Goal: Task Accomplishment & Management: Complete application form

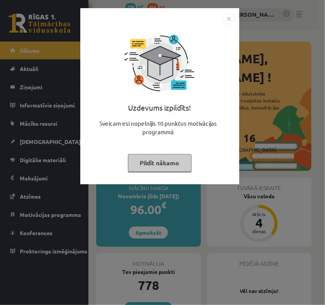
click at [229, 13] on img "Close" at bounding box center [229, 19] width 12 height 12
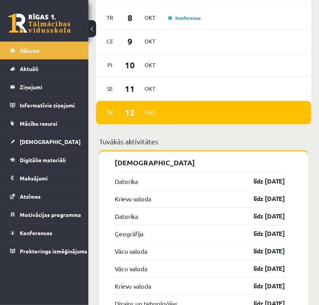
scroll to position [969, 0]
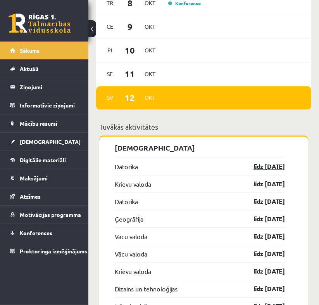
click at [273, 162] on link "līdz [DATE]" at bounding box center [262, 166] width 45 height 9
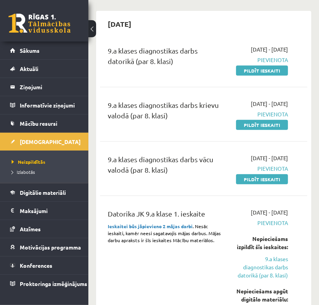
scroll to position [168, 0]
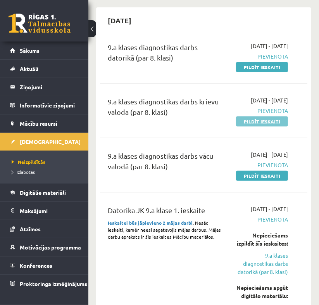
click at [257, 126] on link "Pildīt ieskaiti" at bounding box center [262, 121] width 52 height 10
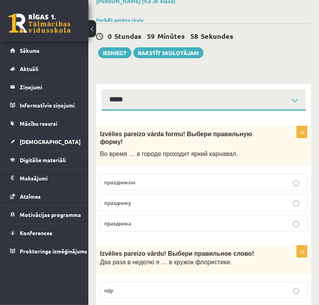
scroll to position [52, 0]
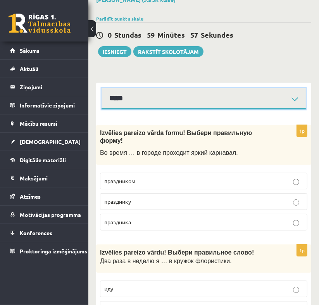
click at [273, 89] on select "**********" at bounding box center [204, 98] width 204 height 21
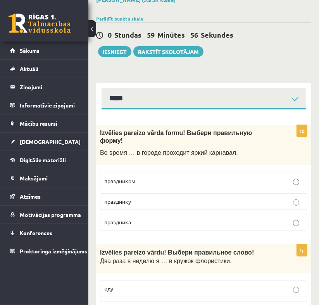
click at [171, 220] on label "праздника" at bounding box center [203, 222] width 207 height 17
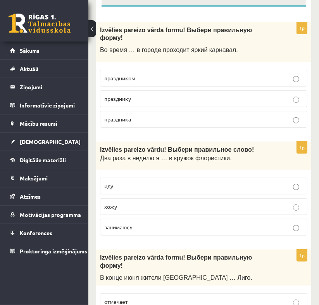
scroll to position [155, 0]
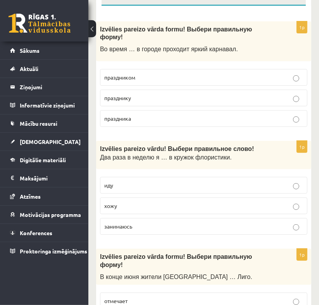
click at [146, 202] on label "хожу" at bounding box center [203, 205] width 207 height 17
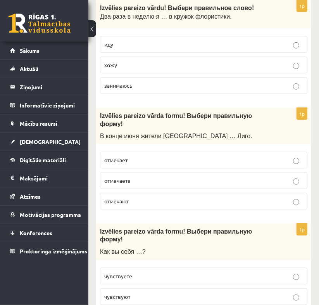
scroll to position [297, 0]
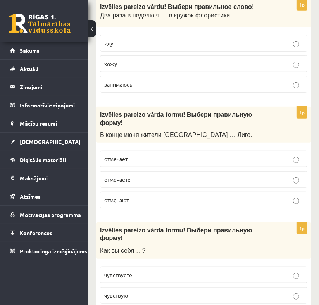
click at [189, 196] on p "отмечают" at bounding box center [203, 200] width 199 height 8
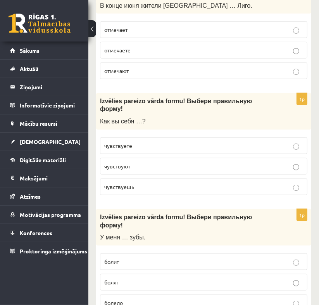
scroll to position [426, 0]
click at [162, 141] on p "чувствуете" at bounding box center [203, 145] width 199 height 8
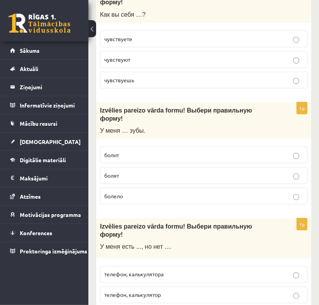
scroll to position [543, 0]
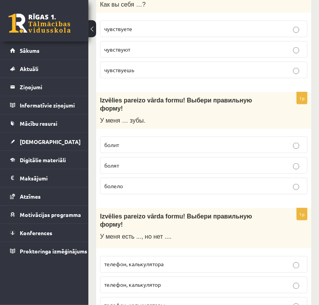
click at [161, 157] on label "болят" at bounding box center [203, 165] width 207 height 17
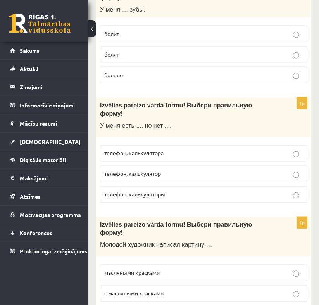
scroll to position [659, 0]
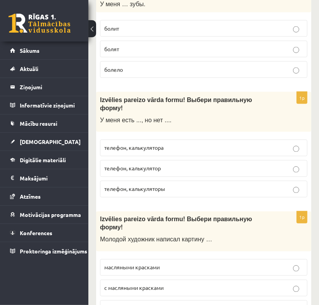
click at [166, 144] on p "телефон, калькулятора" at bounding box center [203, 148] width 199 height 8
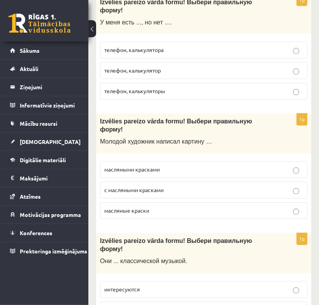
scroll to position [775, 0]
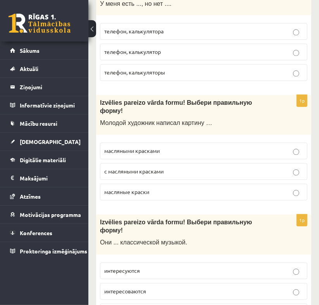
click at [242, 143] on label "масляными красками" at bounding box center [203, 151] width 207 height 17
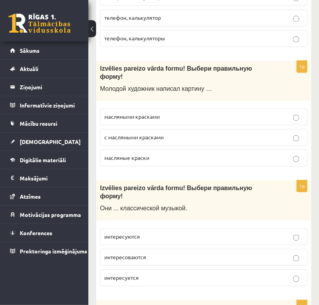
scroll to position [840, 0]
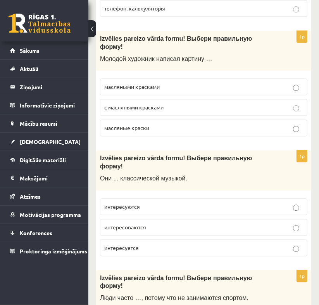
click at [174, 198] on label "интересуются" at bounding box center [203, 206] width 207 height 17
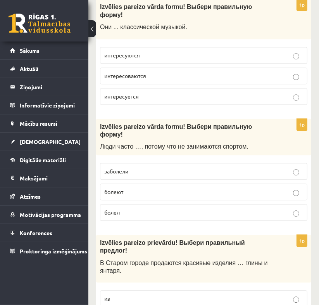
scroll to position [995, 0]
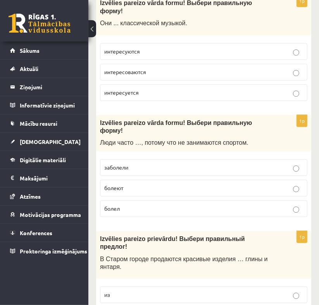
click at [223, 179] on label "болеют" at bounding box center [203, 187] width 207 height 17
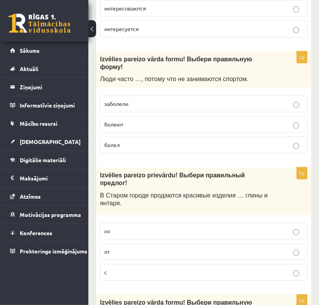
scroll to position [1085, 0]
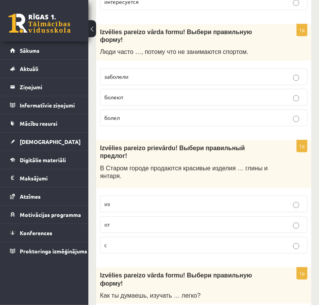
click at [185, 200] on p "из" at bounding box center [203, 204] width 199 height 8
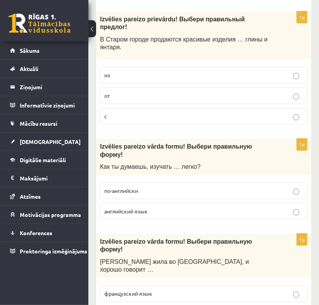
scroll to position [1214, 0]
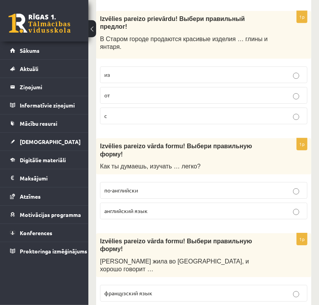
click at [178, 207] on p "английский язык" at bounding box center [203, 211] width 199 height 8
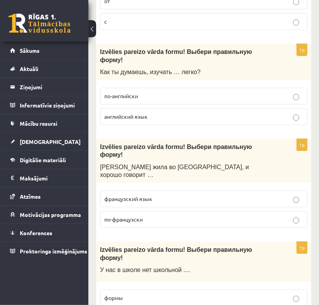
scroll to position [1318, 0]
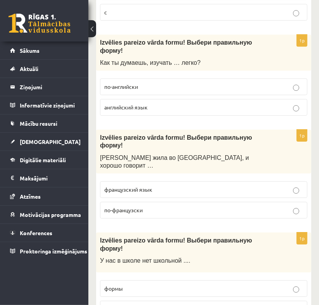
click at [232, 206] on p "по-французски" at bounding box center [203, 210] width 199 height 8
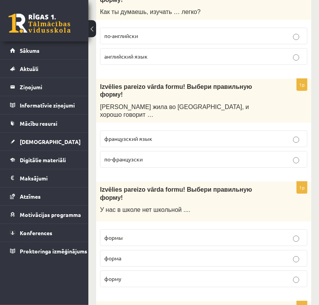
scroll to position [1382, 0]
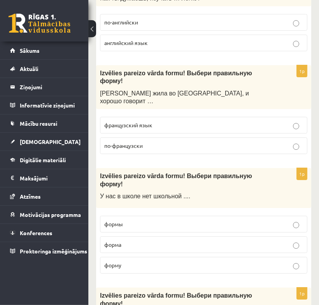
click at [180, 220] on p "формы" at bounding box center [203, 224] width 199 height 8
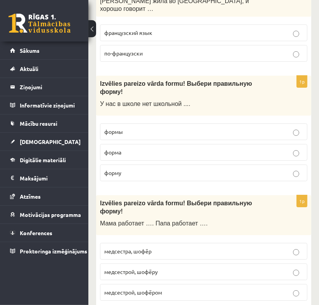
scroll to position [1499, 0]
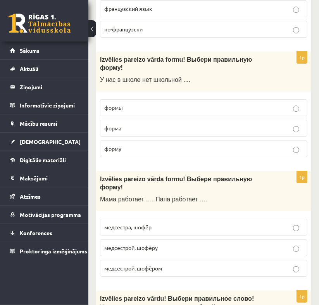
click at [223, 260] on label "медсестрой, шофёром" at bounding box center [203, 268] width 207 height 17
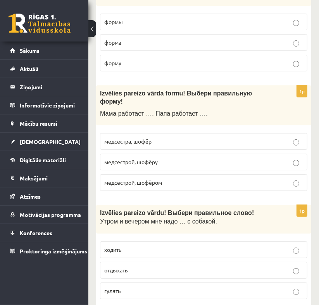
scroll to position [1589, 0]
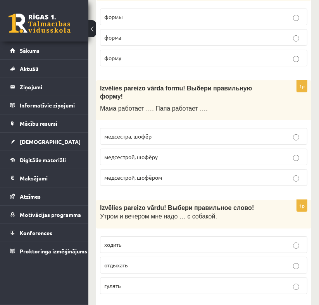
click at [223, 277] on label "гулять" at bounding box center [203, 285] width 207 height 17
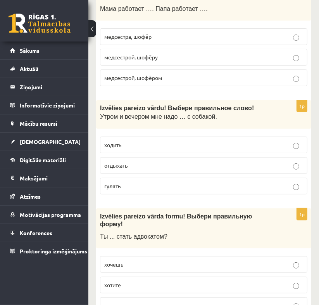
scroll to position [1692, 0]
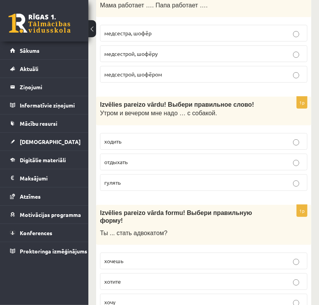
click at [174, 257] on p "хочешь" at bounding box center [203, 261] width 199 height 8
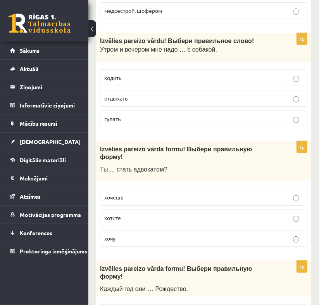
scroll to position [1770, 0]
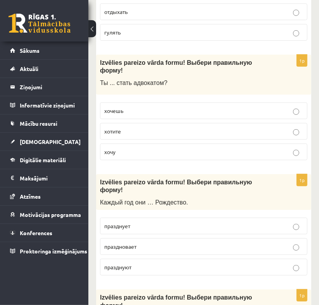
scroll to position [1861, 0]
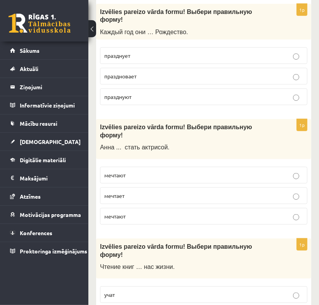
scroll to position [2016, 0]
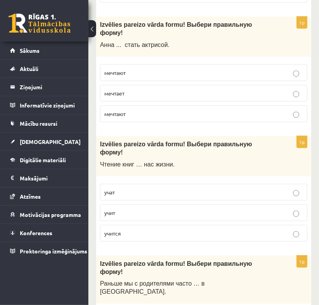
scroll to position [2119, 0]
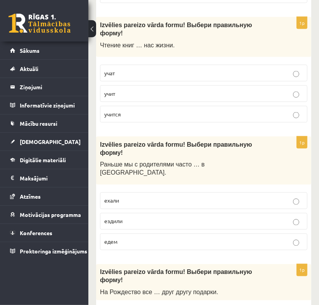
scroll to position [2235, 0]
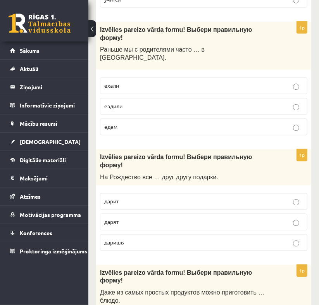
scroll to position [2351, 0]
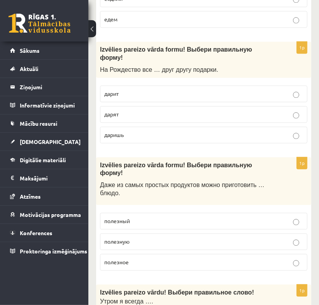
scroll to position [2468, 0]
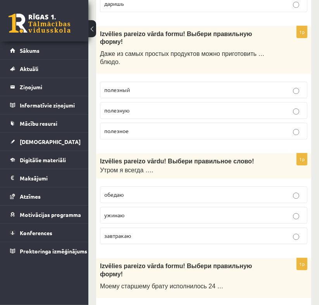
scroll to position [2597, 0]
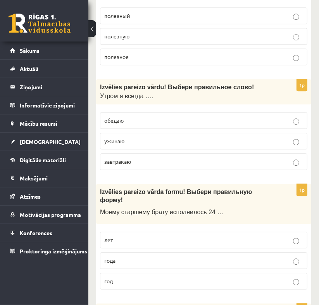
scroll to position [2675, 0]
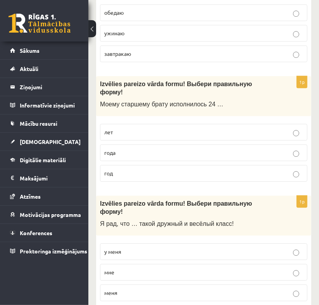
scroll to position [2791, 0]
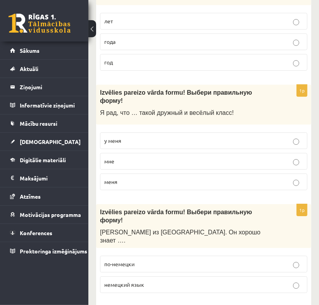
scroll to position [2881, 0]
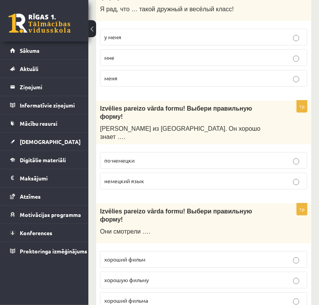
scroll to position [2985, 0]
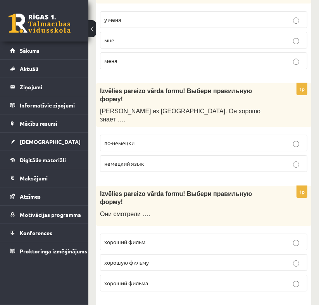
scroll to position [3008, 0]
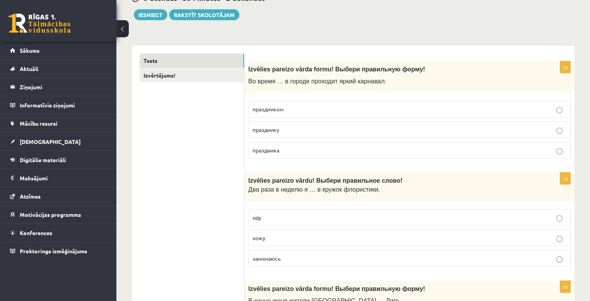
scroll to position [76, 0]
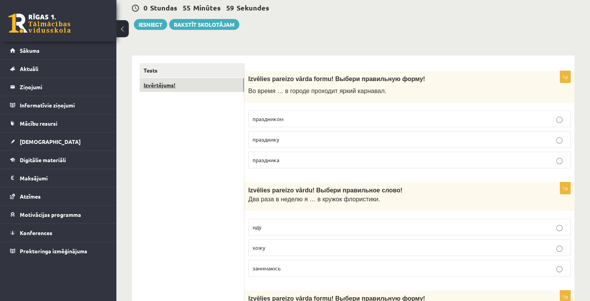
click at [180, 89] on link "Izvērtējums!" at bounding box center [192, 85] width 104 height 14
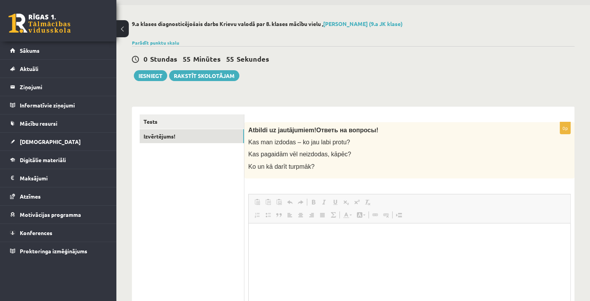
scroll to position [0, 0]
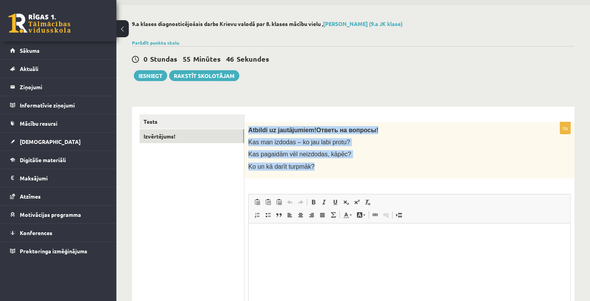
drag, startPoint x: 245, startPoint y: 122, endPoint x: 323, endPoint y: 176, distance: 95.2
click at [319, 176] on div "0p Atbildi uz jautājumiem! Ответь на вопросы! Kas man izdodas – ko jau labi pro…" at bounding box center [409, 235] width 330 height 256
copy div "Atbildi uz jautājumiem! Ответь на вопросы! Kas man izdodas – ko jau labi protu?…"
click at [319, 148] on div "Atbildi uz jautājumiem! Ответь на вопросы! Kas man izdodas – ko jau labi protu?…" at bounding box center [409, 150] width 330 height 56
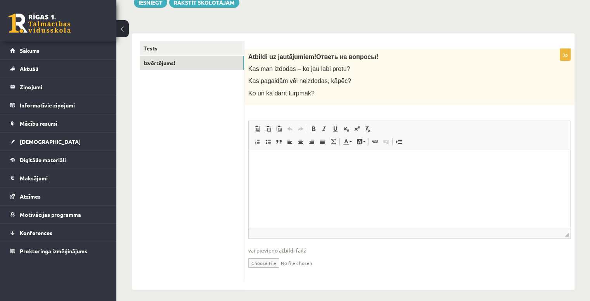
scroll to position [102, 0]
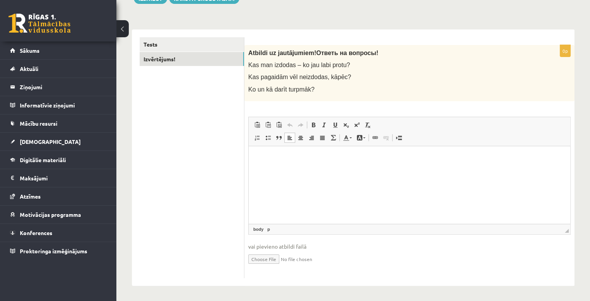
click at [270, 161] on p "Визуальный текстовый редактор, wiswyg-editor-user-answer-47433830544820" at bounding box center [409, 158] width 306 height 8
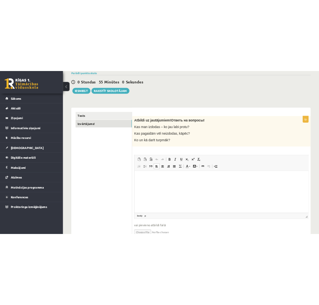
scroll to position [50, 0]
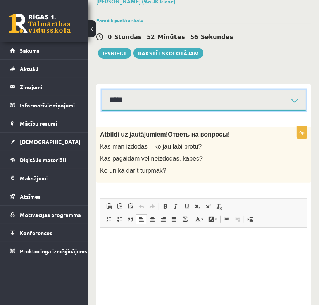
click at [179, 96] on select "**********" at bounding box center [204, 100] width 204 height 21
click at [102, 90] on select "**********" at bounding box center [204, 100] width 204 height 21
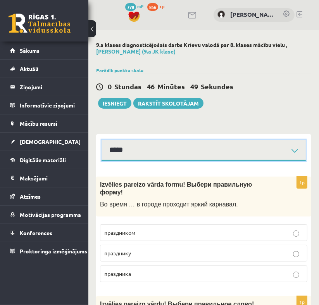
click at [186, 157] on select "**********" at bounding box center [204, 150] width 204 height 21
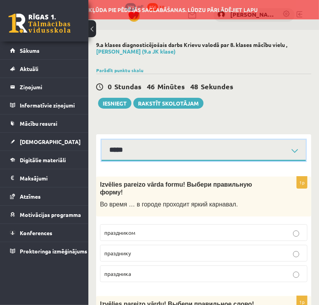
select select "**********"
click at [102, 140] on select "**********" at bounding box center [204, 150] width 204 height 21
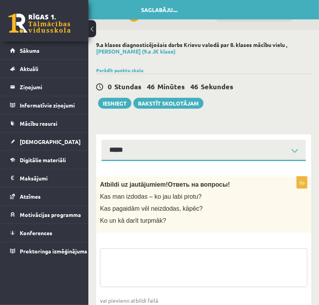
click at [140, 257] on fieldset "vai pievieno atbildi failā Iesniegtā atbilde" at bounding box center [203, 288] width 207 height 80
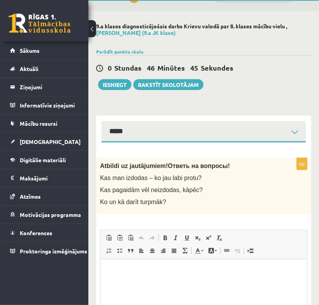
scroll to position [26, 0]
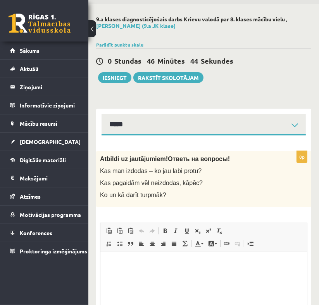
click at [105, 257] on html at bounding box center [203, 264] width 207 height 24
click at [116, 274] on html at bounding box center [203, 264] width 207 height 24
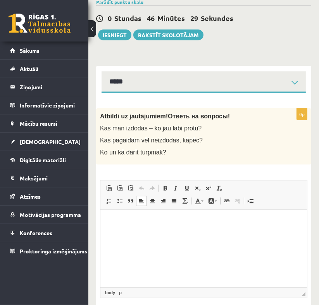
scroll to position [78, 0]
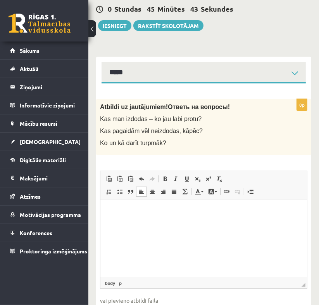
click at [122, 210] on p "Визуальный текстовый редактор, wiswyg-editor-user-answer-47433803469080" at bounding box center [203, 211] width 191 height 8
click at [121, 212] on p "Визуальный текстовый редактор, wiswyg-editor-user-answer-47433803469080" at bounding box center [203, 211] width 191 height 8
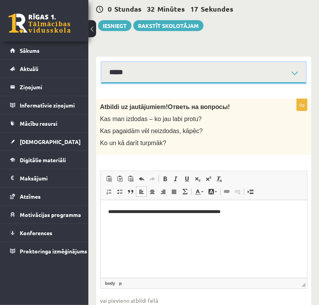
click at [225, 73] on select "**********" at bounding box center [204, 72] width 204 height 21
click at [102, 62] on select "**********" at bounding box center [204, 72] width 204 height 21
click at [169, 69] on select "**********" at bounding box center [204, 72] width 204 height 21
select select "**********"
click at [102, 62] on select "**********" at bounding box center [204, 72] width 204 height 21
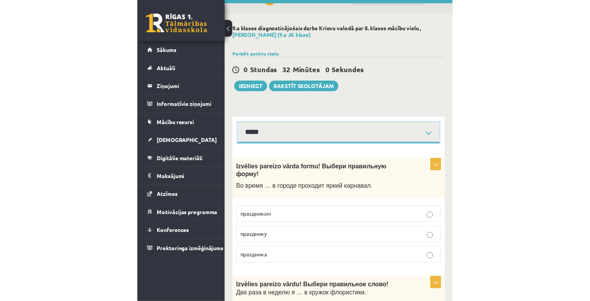
scroll to position [13, 0]
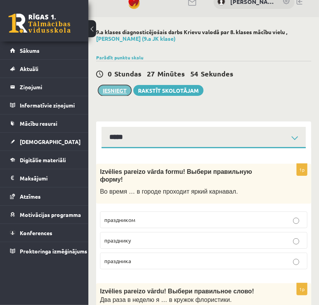
click at [115, 91] on button "Iesniegt" at bounding box center [114, 90] width 33 height 11
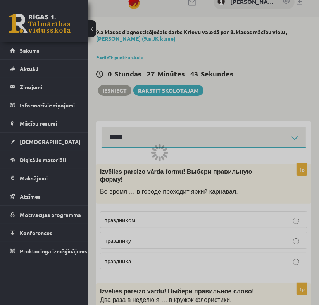
click at [116, 91] on div at bounding box center [159, 152] width 319 height 305
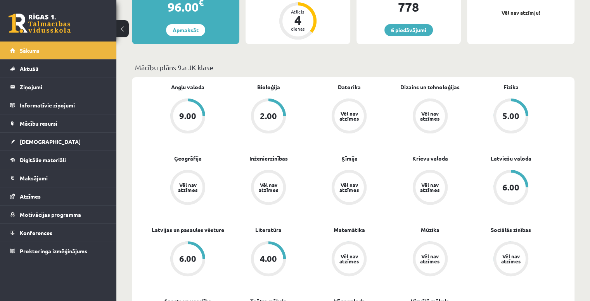
scroll to position [207, 0]
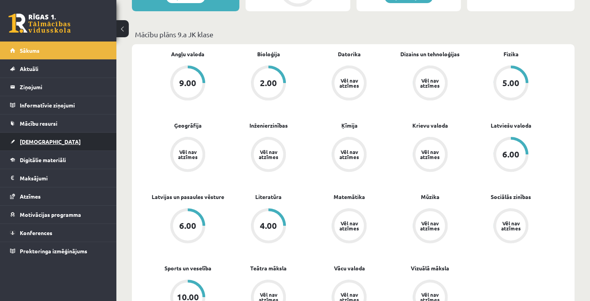
click at [54, 143] on link "[DEMOGRAPHIC_DATA]" at bounding box center [58, 142] width 97 height 18
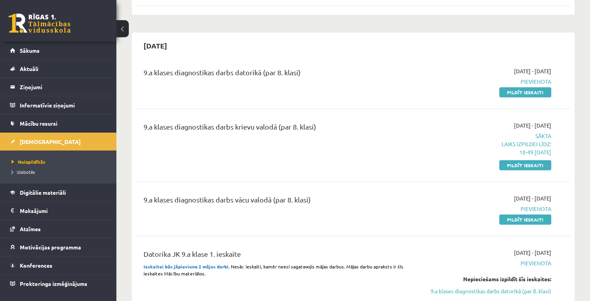
scroll to position [142, 0]
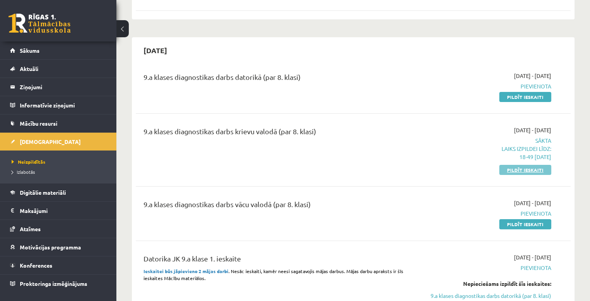
click at [319, 165] on link "Pildīt ieskaiti" at bounding box center [525, 170] width 52 height 10
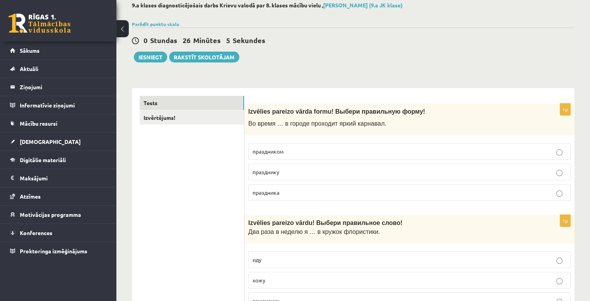
scroll to position [39, 0]
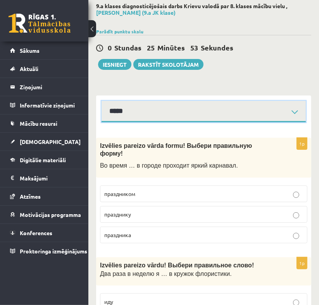
click at [174, 105] on select "**********" at bounding box center [204, 111] width 204 height 21
select select "**********"
click at [102, 101] on select "**********" at bounding box center [204, 111] width 204 height 21
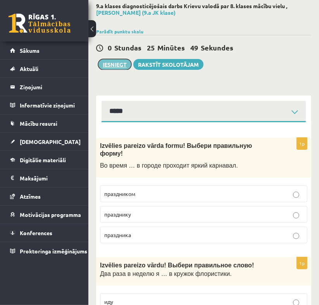
click at [114, 67] on button "Iesniegt" at bounding box center [114, 64] width 33 height 11
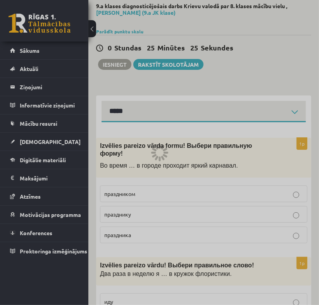
click at [299, 70] on div at bounding box center [159, 152] width 319 height 305
click at [296, 69] on div at bounding box center [159, 152] width 319 height 305
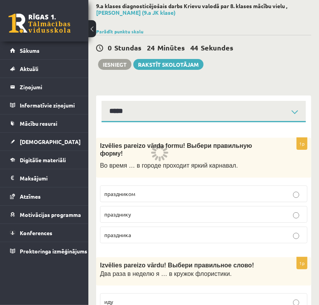
click at [273, 41] on div "0 Stundas 24 Minūtes 44 Sekundes Notikusi kļūda pie pēdējās saglabāšanas. Lūdzu…" at bounding box center [203, 52] width 215 height 35
click at [257, 39] on div "0 Stundas 24 Minūtes 43 Sekundes Notikusi kļūda pie pēdējās saglabāšanas. Lūdzu…" at bounding box center [203, 52] width 215 height 35
click at [274, 64] on div "0 Stundas 24 Minūtes 34 Sekundes Notikusi kļūda pie pēdējās saglabāšanas. Lūdzu…" at bounding box center [203, 52] width 215 height 35
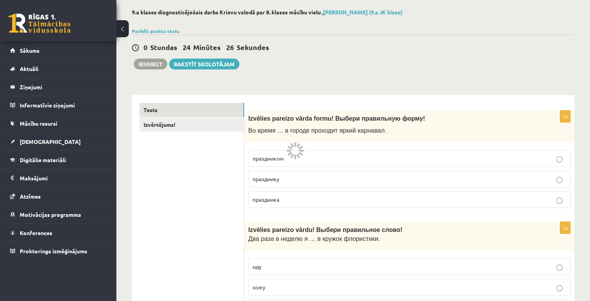
scroll to position [26, 0]
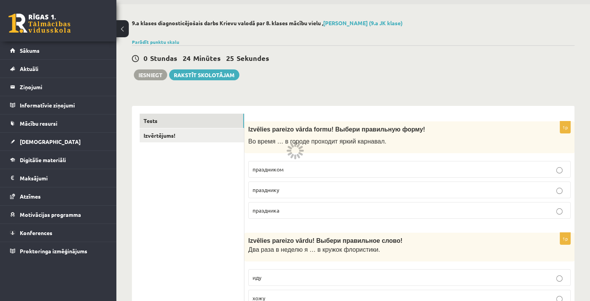
click at [210, 132] on link "Izvērtējums!" at bounding box center [192, 135] width 104 height 14
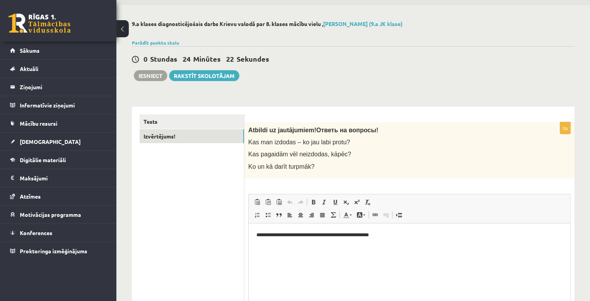
scroll to position [0, 0]
click at [203, 122] on link "Tests" at bounding box center [192, 121] width 104 height 14
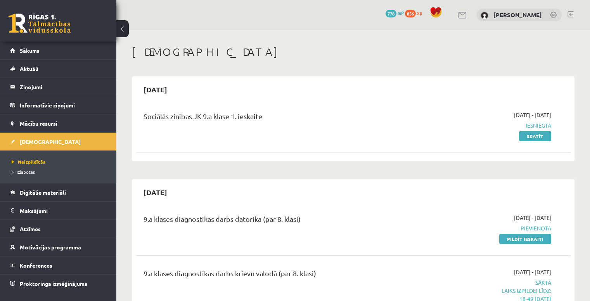
scroll to position [142, 0]
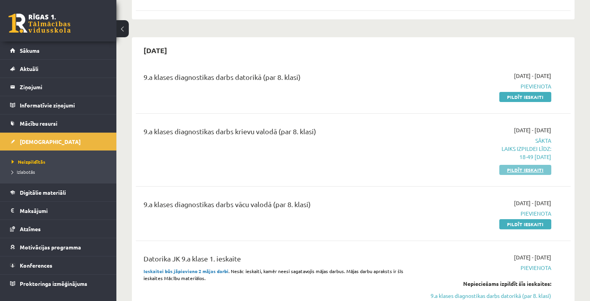
click at [521, 169] on link "Pildīt ieskaiti" at bounding box center [525, 170] width 52 height 10
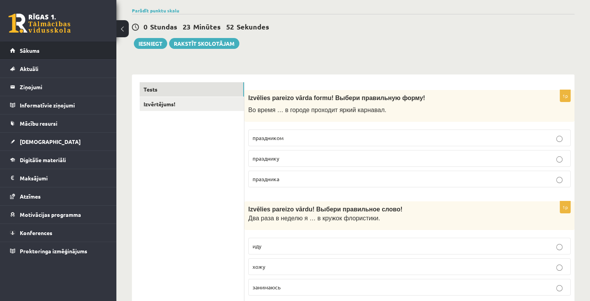
scroll to position [52, 0]
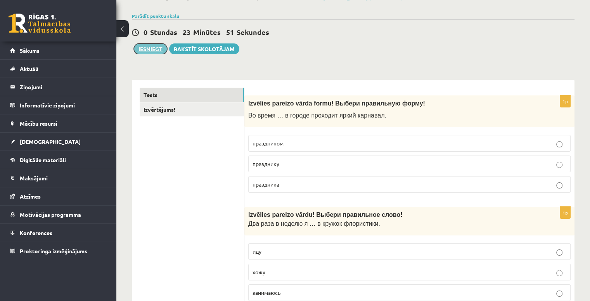
click at [158, 48] on button "Iesniegt" at bounding box center [150, 48] width 33 height 11
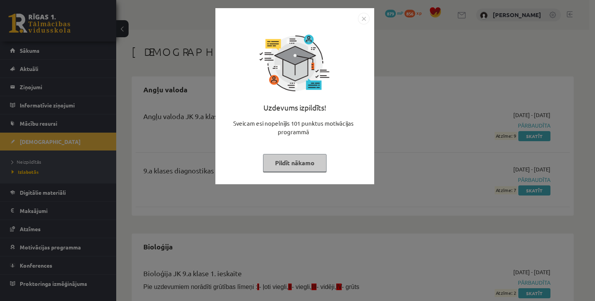
click at [364, 15] on img "Close" at bounding box center [364, 19] width 12 height 12
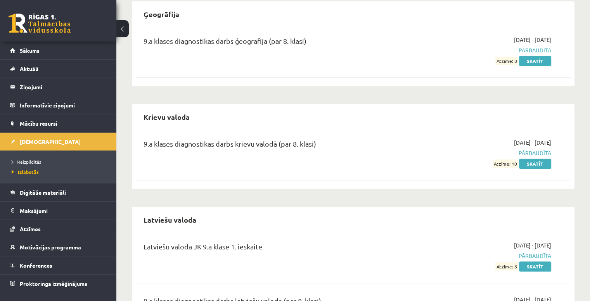
scroll to position [659, 0]
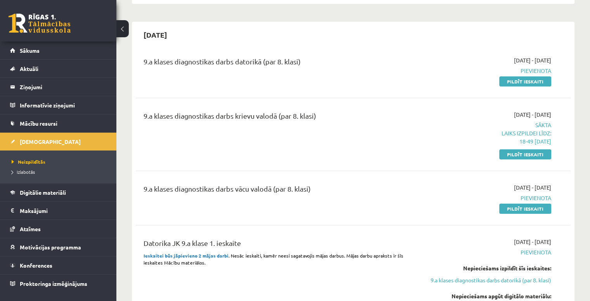
scroll to position [206, 0]
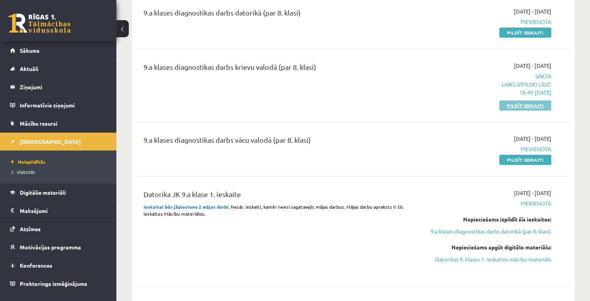
click at [530, 106] on link "Pildīt ieskaiti" at bounding box center [525, 105] width 52 height 10
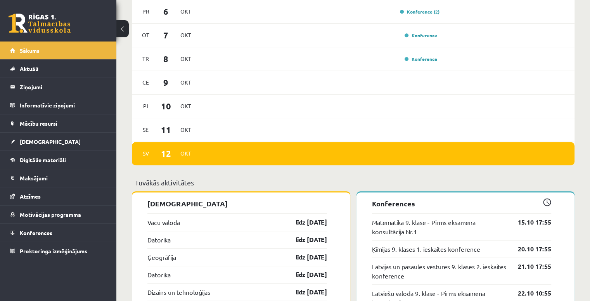
scroll to position [594, 0]
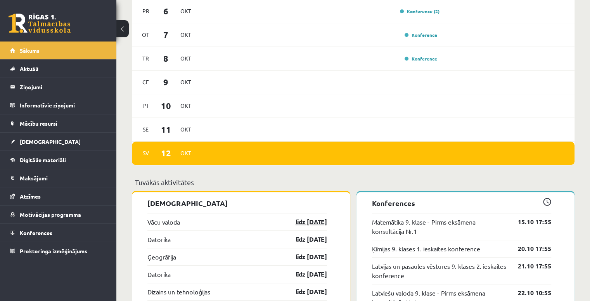
click at [315, 219] on link "līdz [DATE]" at bounding box center [304, 221] width 45 height 9
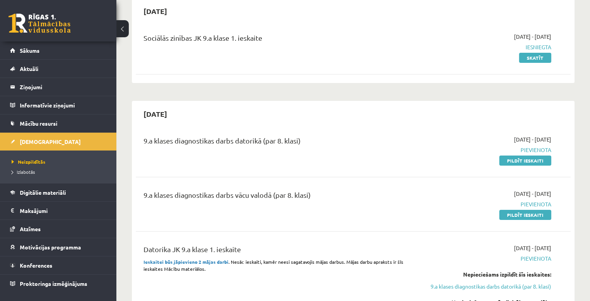
scroll to position [78, 0]
